Goal: Task Accomplishment & Management: Use online tool/utility

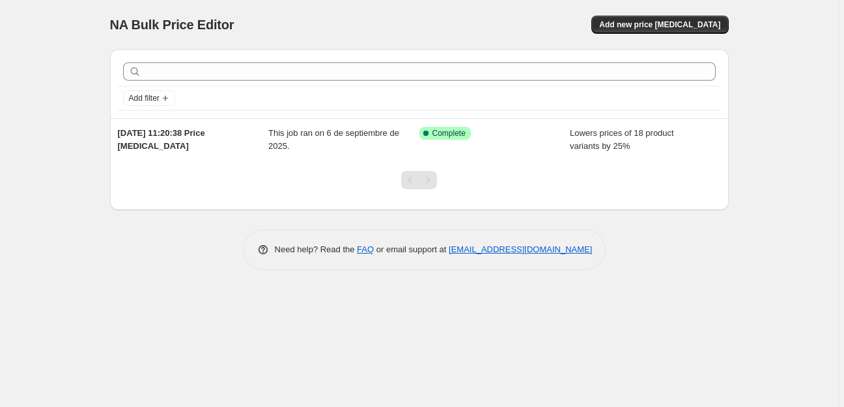
click at [38, 111] on div "NA Bulk Price Editor. This page is ready NA Bulk Price Editor Add new price [ME…" at bounding box center [419, 203] width 838 height 407
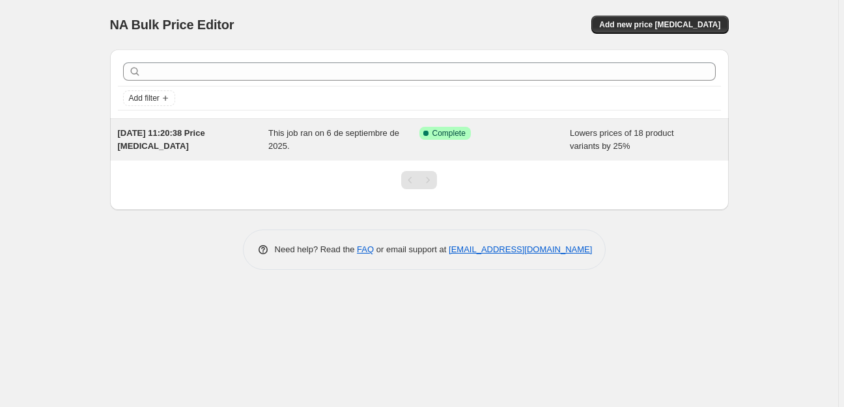
click at [532, 153] on div "[DATE] 11:20:38 Price [MEDICAL_DATA] This job ran on 6 de septiembre de 2025. S…" at bounding box center [419, 140] width 618 height 42
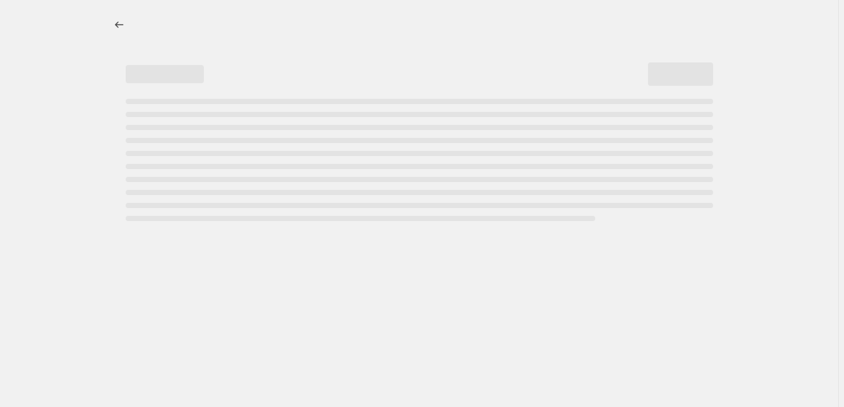
select select "percentage"
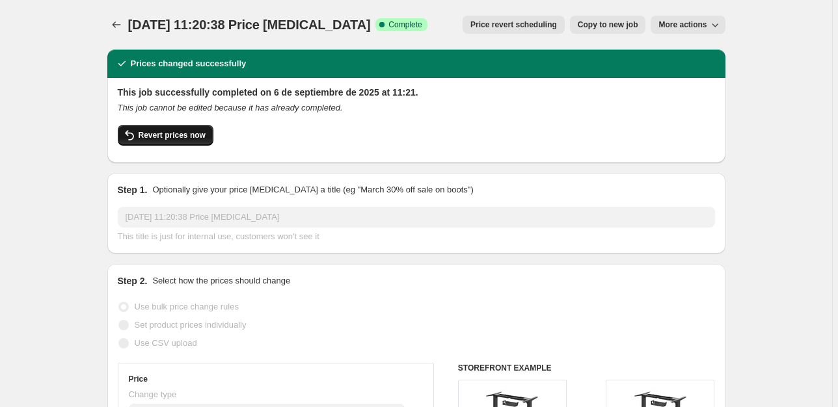
click at [156, 140] on span "Revert prices now" at bounding box center [172, 135] width 67 height 10
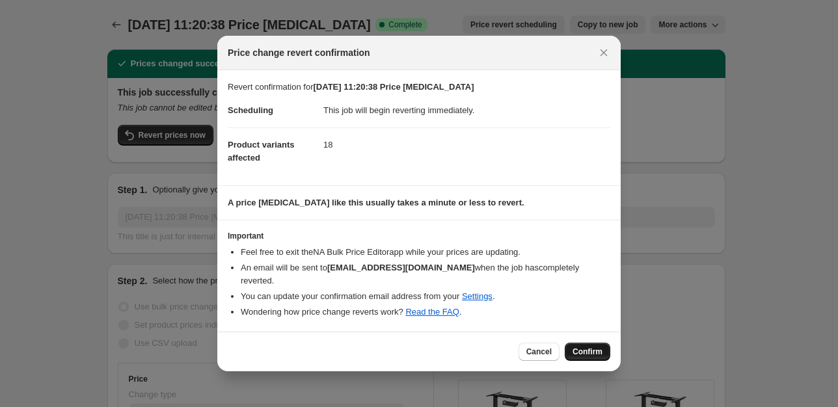
click at [581, 350] on span "Confirm" at bounding box center [588, 352] width 30 height 10
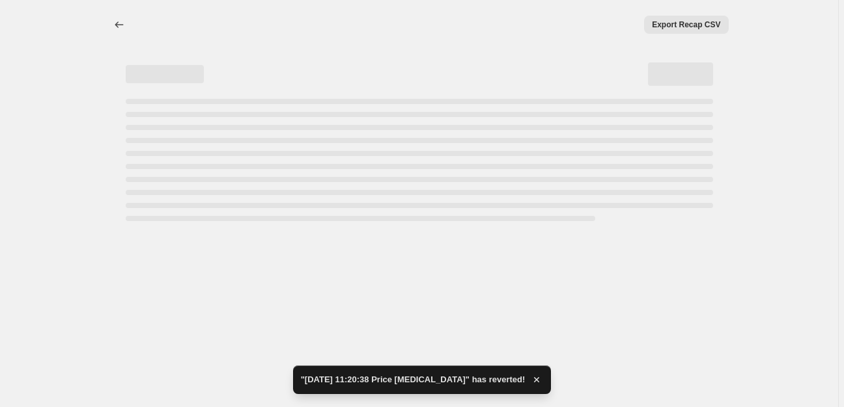
select select "percentage"
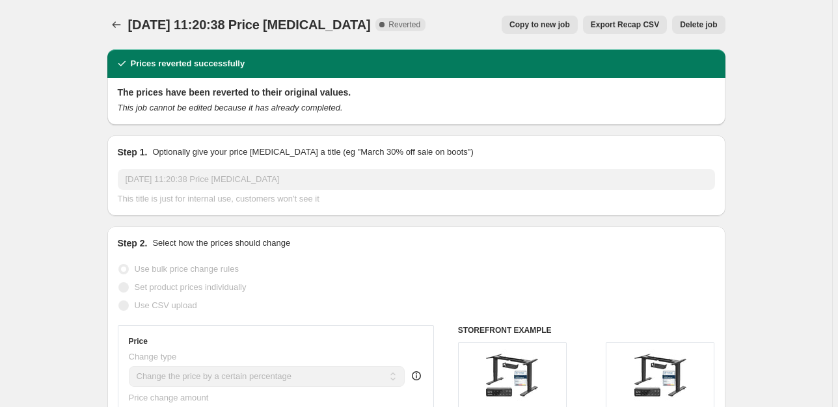
click at [691, 27] on span "Delete job" at bounding box center [698, 25] width 37 height 10
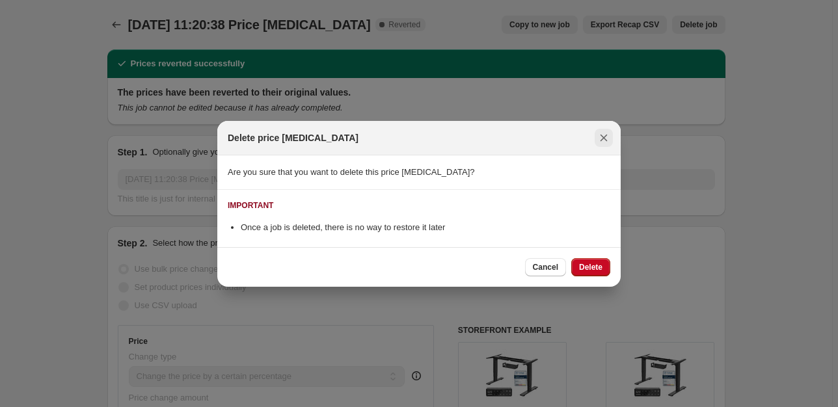
click at [609, 142] on icon "Close" at bounding box center [604, 137] width 13 height 13
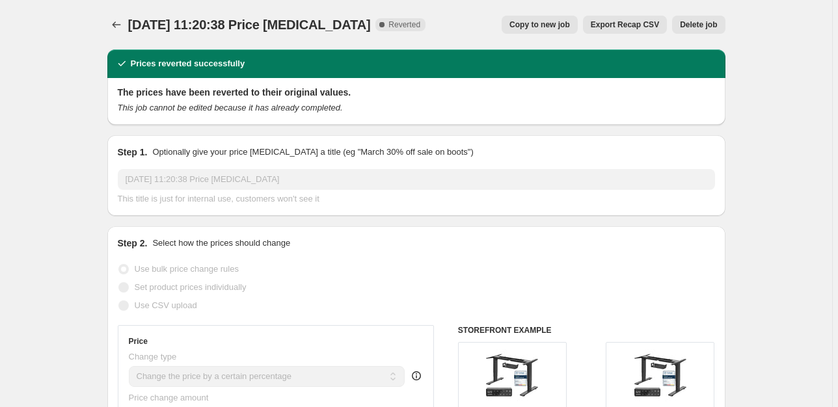
click at [550, 16] on button "Copy to new job" at bounding box center [540, 25] width 76 height 18
select select "percentage"
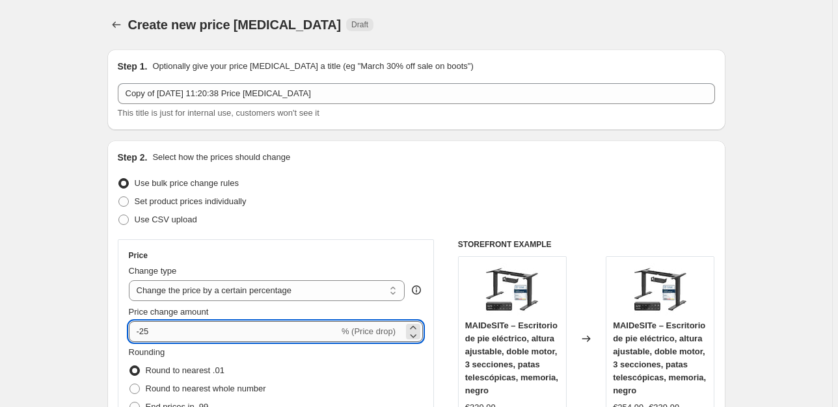
click at [200, 322] on input "-25" at bounding box center [234, 332] width 210 height 21
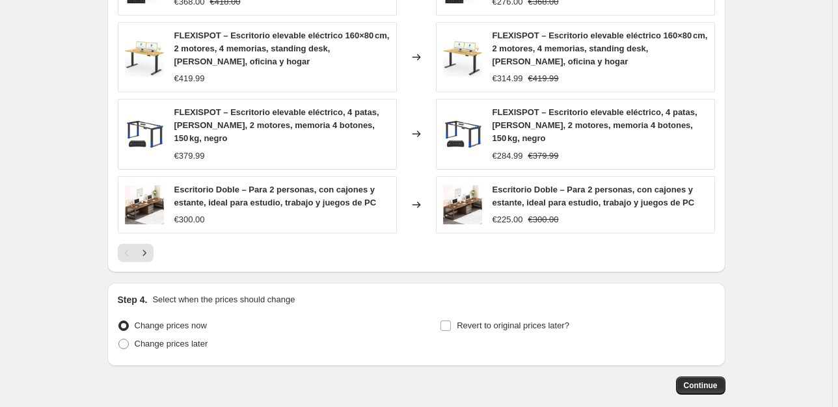
scroll to position [952, 0]
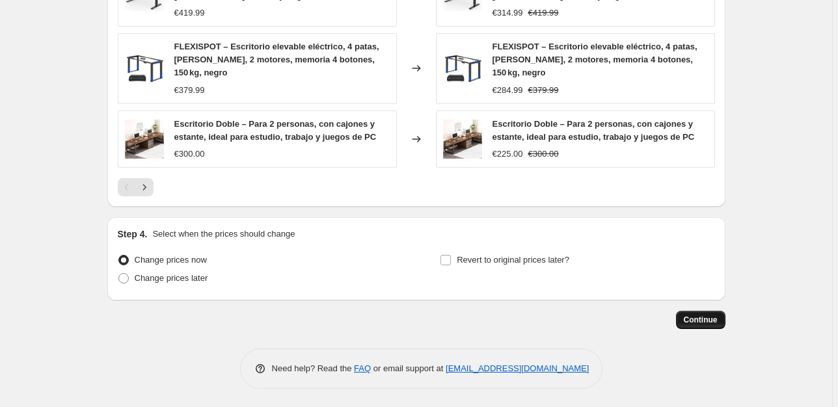
type input "-30"
click at [708, 324] on span "Continue" at bounding box center [701, 320] width 34 height 10
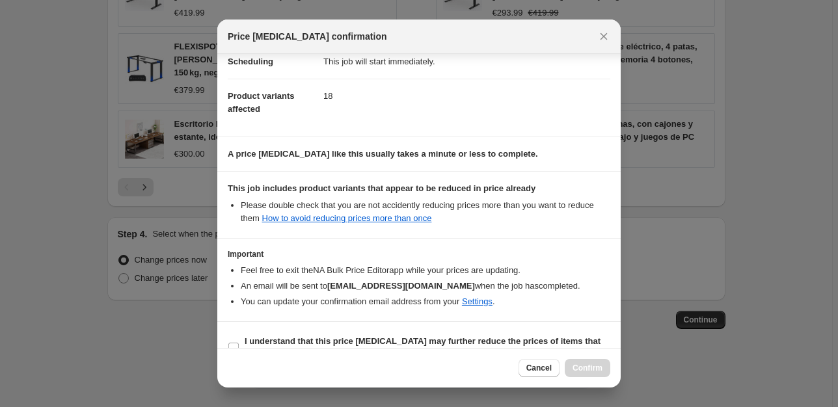
scroll to position [141, 0]
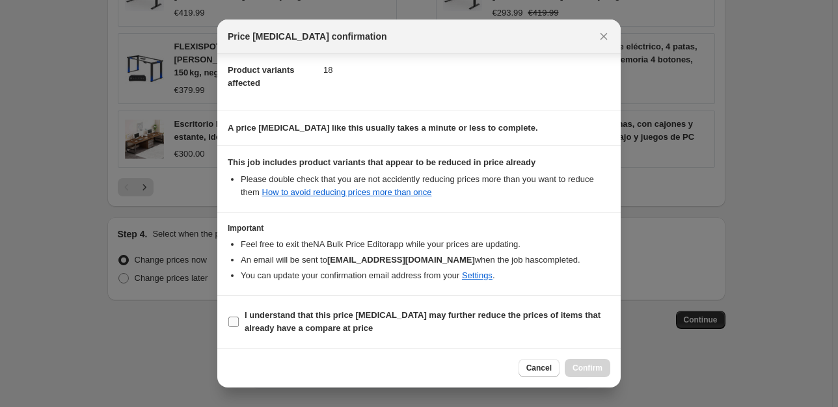
click at [471, 316] on b "I understand that this price [MEDICAL_DATA] may further reduce the prices of it…" at bounding box center [423, 321] width 356 height 23
click at [239, 317] on input "I understand that this price [MEDICAL_DATA] may further reduce the prices of it…" at bounding box center [233, 322] width 10 height 10
checkbox input "true"
click at [598, 359] on div "Cancel Confirm" at bounding box center [419, 368] width 404 height 40
click at [598, 366] on span "Confirm" at bounding box center [588, 368] width 30 height 10
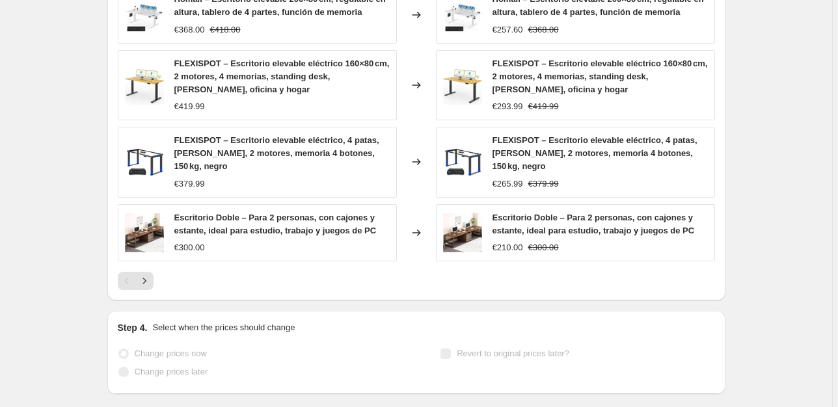
scroll to position [986, 0]
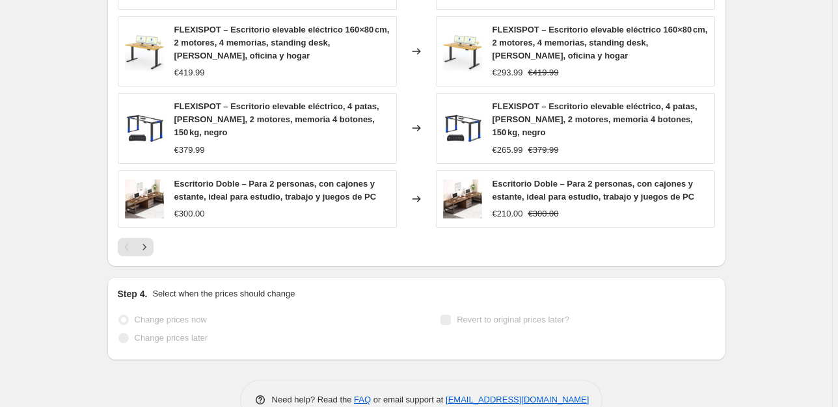
select select "percentage"
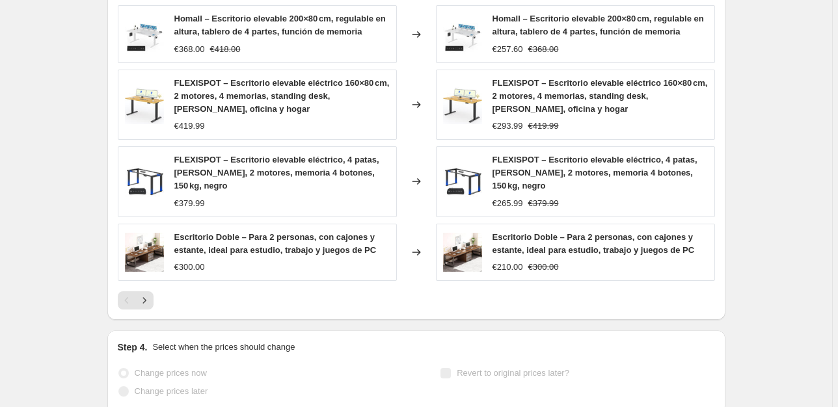
scroll to position [0, 0]
